Goal: Find specific page/section: Find specific page/section

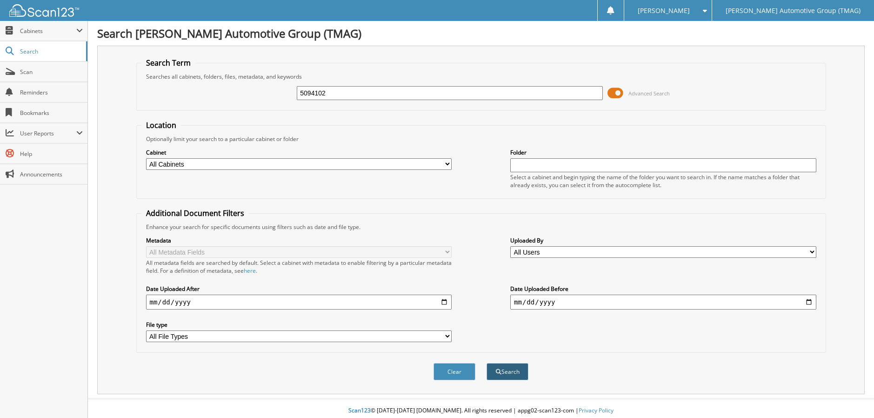
type input "5094102"
click at [513, 375] on button "Search" at bounding box center [507, 371] width 42 height 17
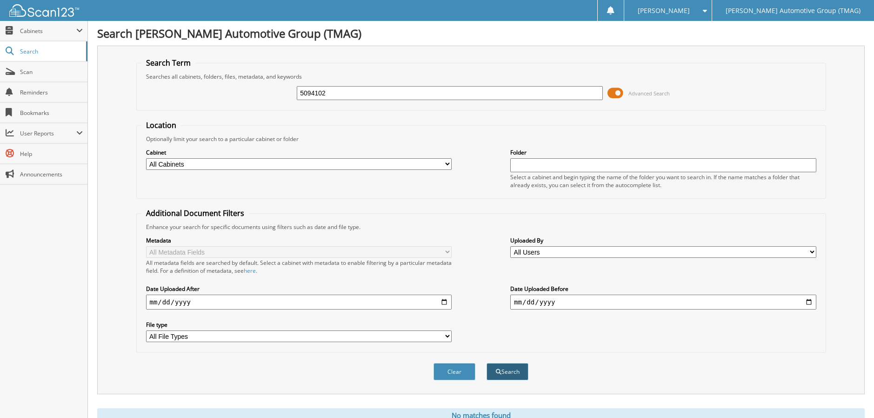
click at [516, 372] on button "Search" at bounding box center [507, 371] width 42 height 17
click at [27, 37] on span "Cabinets" at bounding box center [43, 31] width 87 height 20
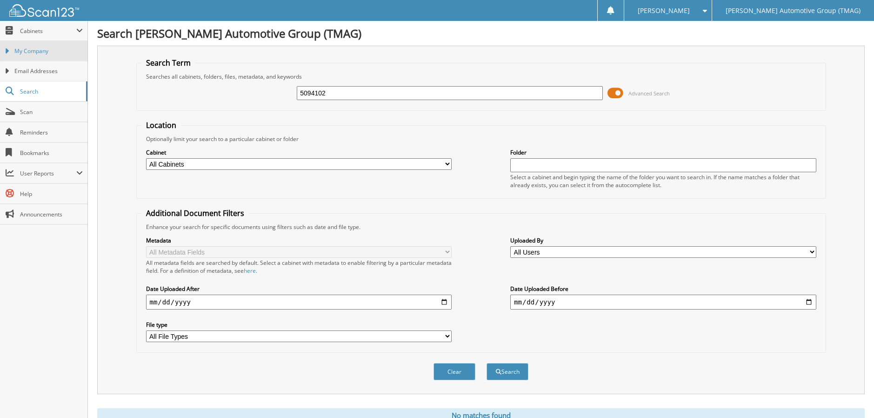
click at [45, 52] on span "My Company" at bounding box center [48, 51] width 68 height 8
